Goal: Task Accomplishment & Management: Complete application form

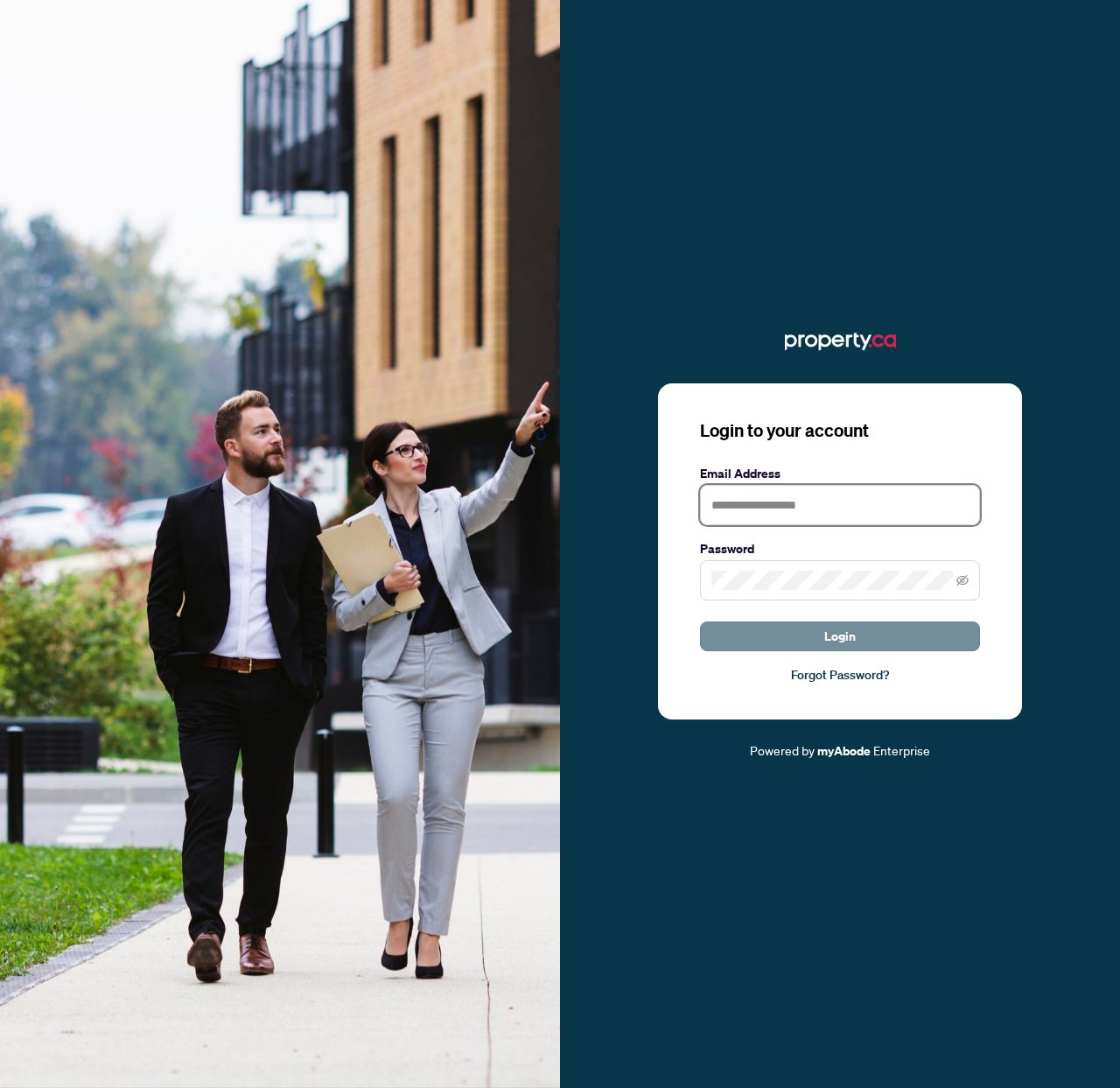
type input "**********"
click at [796, 634] on button "Login" at bounding box center [839, 636] width 280 height 29
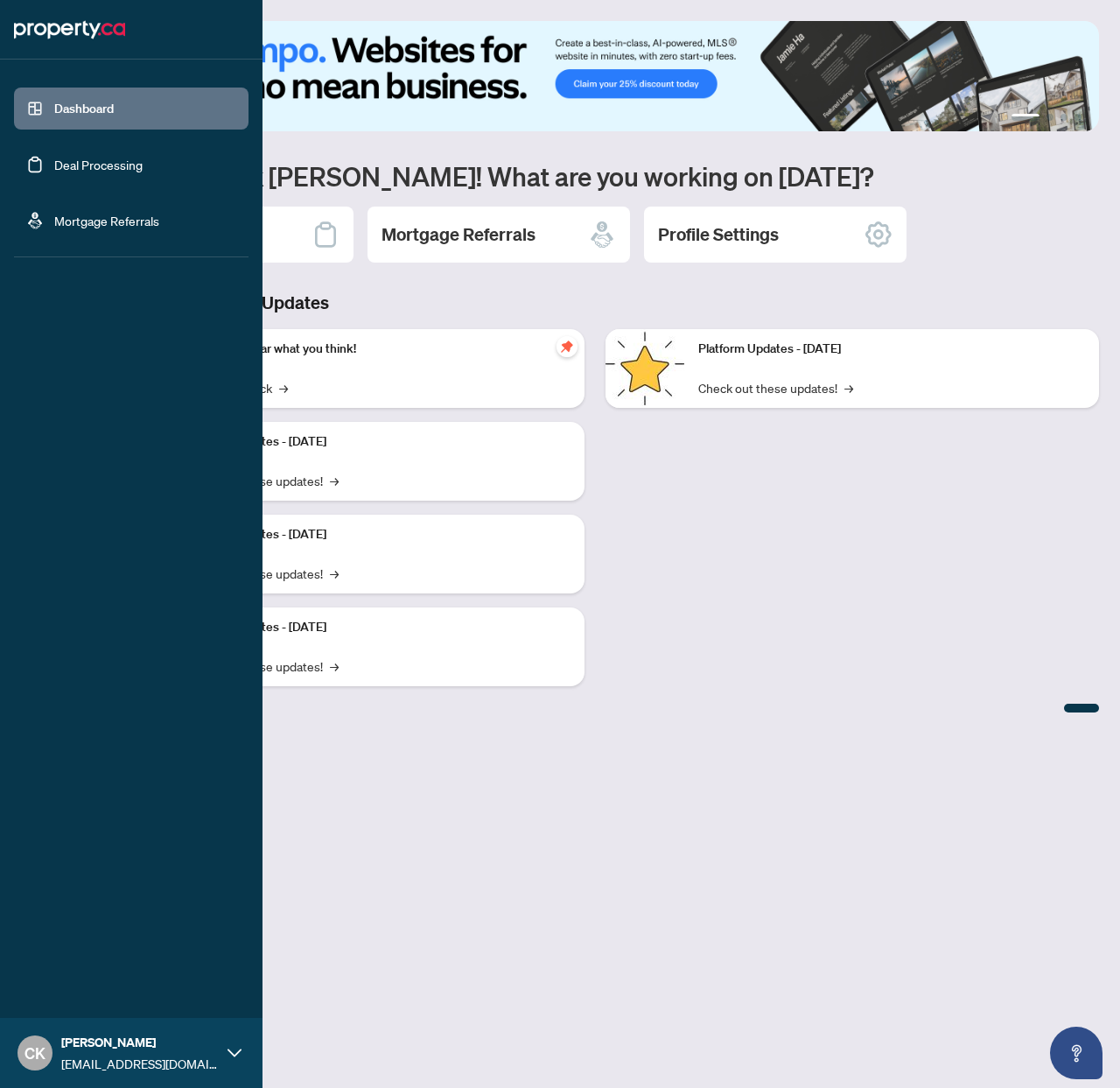
click at [54, 156] on link "Deal Processing" at bounding box center [98, 164] width 88 height 16
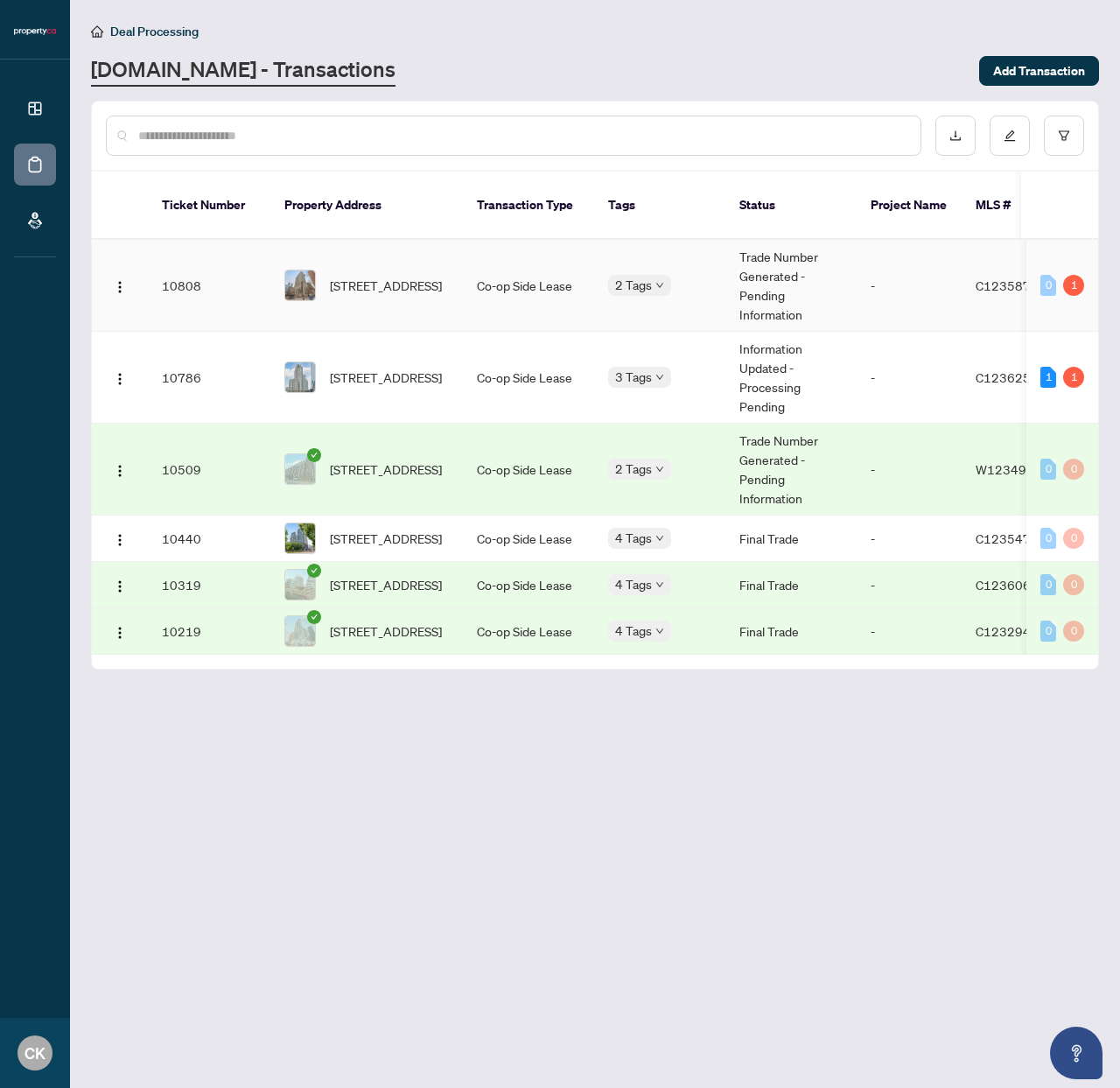
click at [416, 290] on td "[STREET_ADDRESS]" at bounding box center [366, 285] width 193 height 91
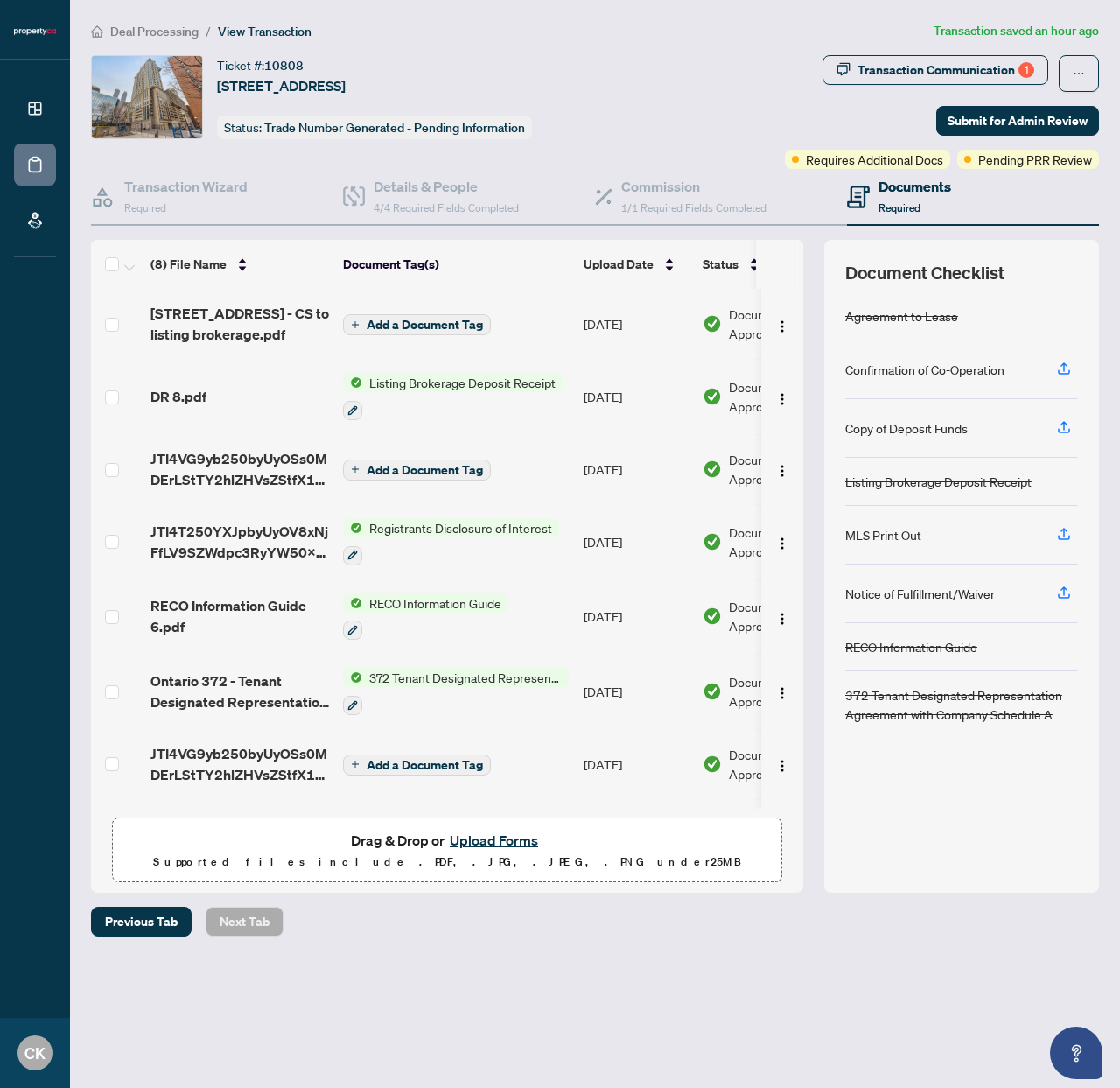
click at [483, 846] on button "Upload Forms" at bounding box center [493, 839] width 99 height 23
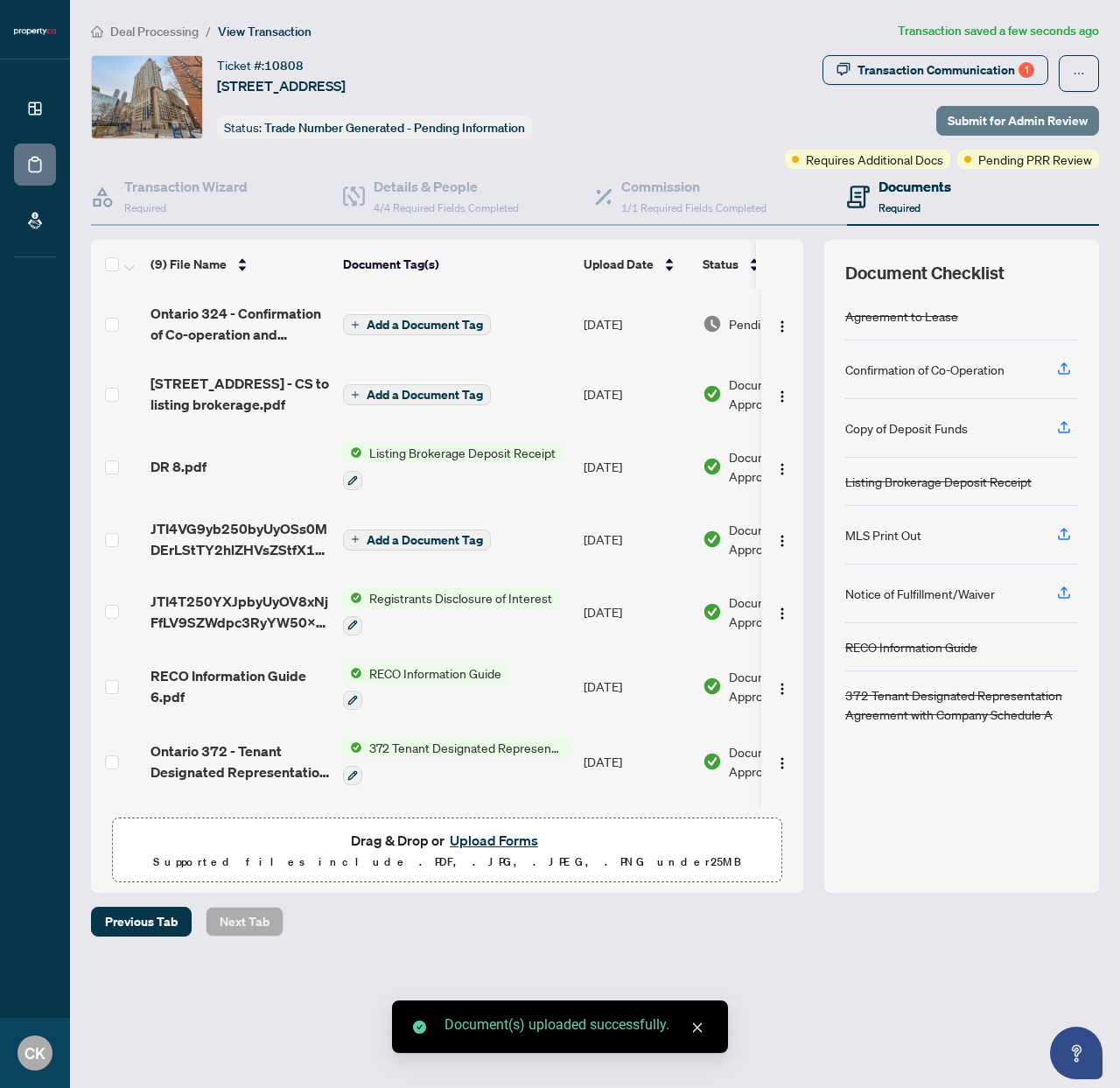
click at [1004, 123] on span "Submit for Admin Review" at bounding box center [1017, 121] width 140 height 28
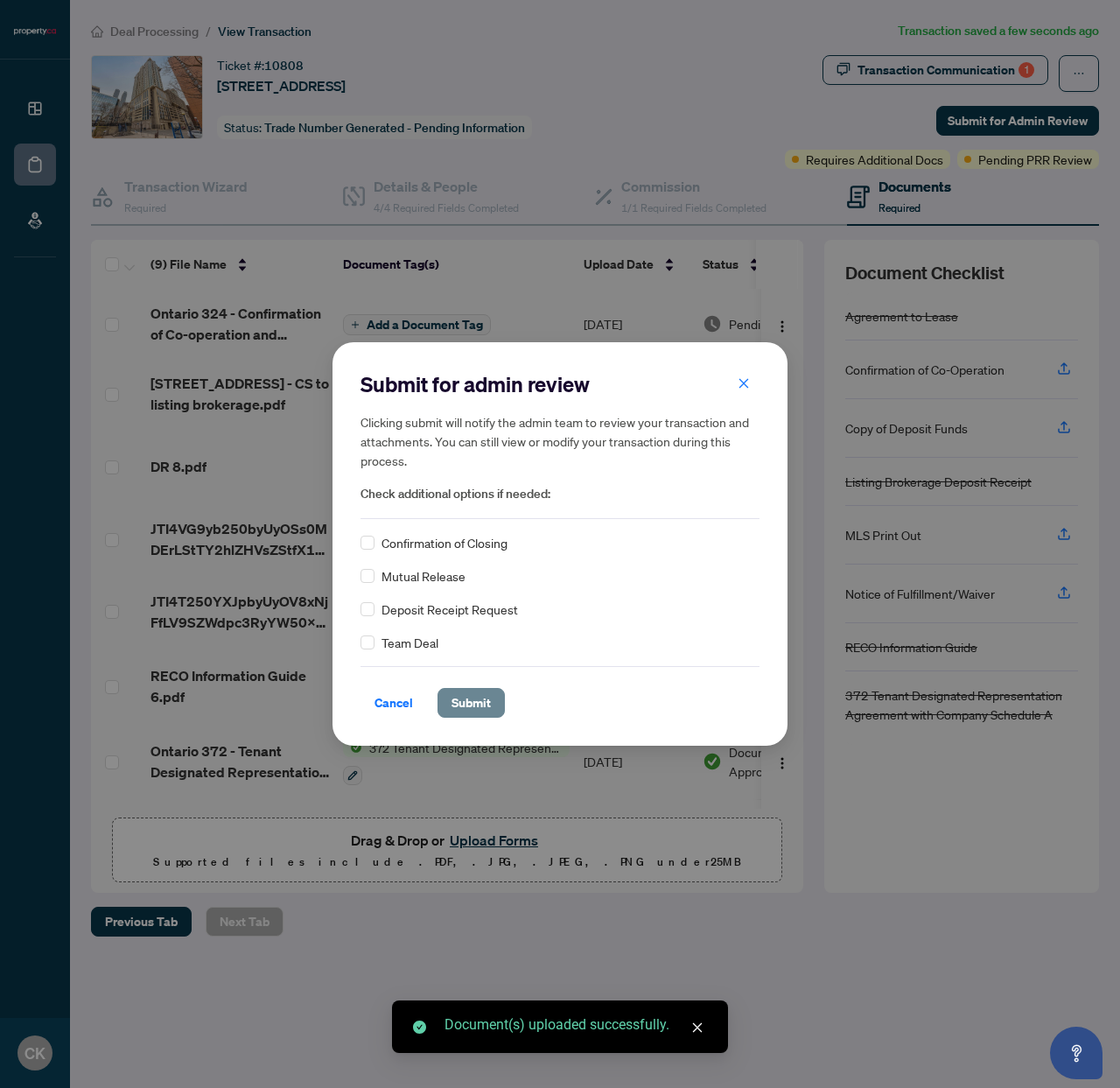
click at [479, 710] on span "Submit" at bounding box center [471, 703] width 39 height 28
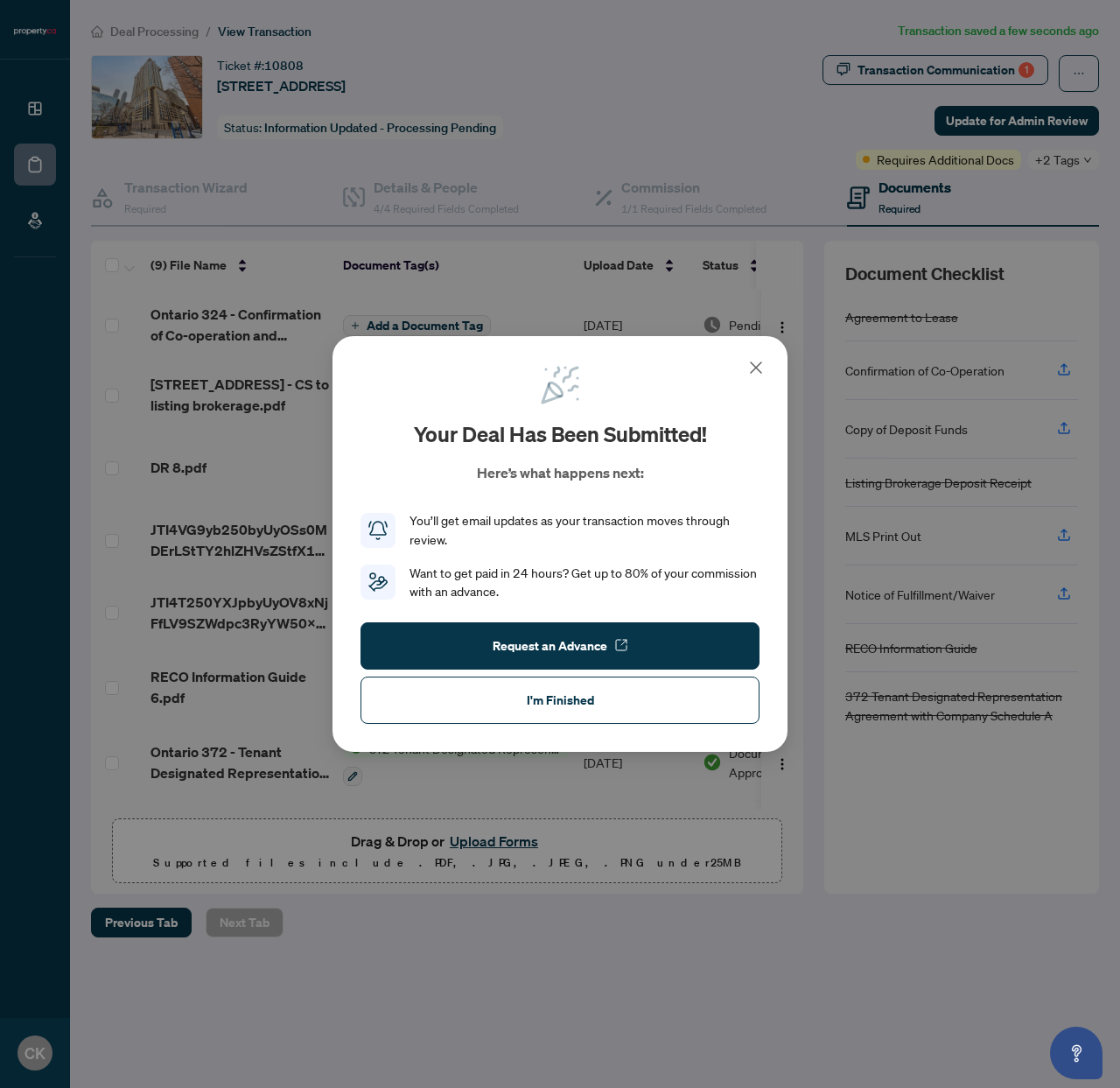
click at [479, 710] on button "I'm Finished" at bounding box center [560, 700] width 399 height 47
